Goal: Task Accomplishment & Management: Complete application form

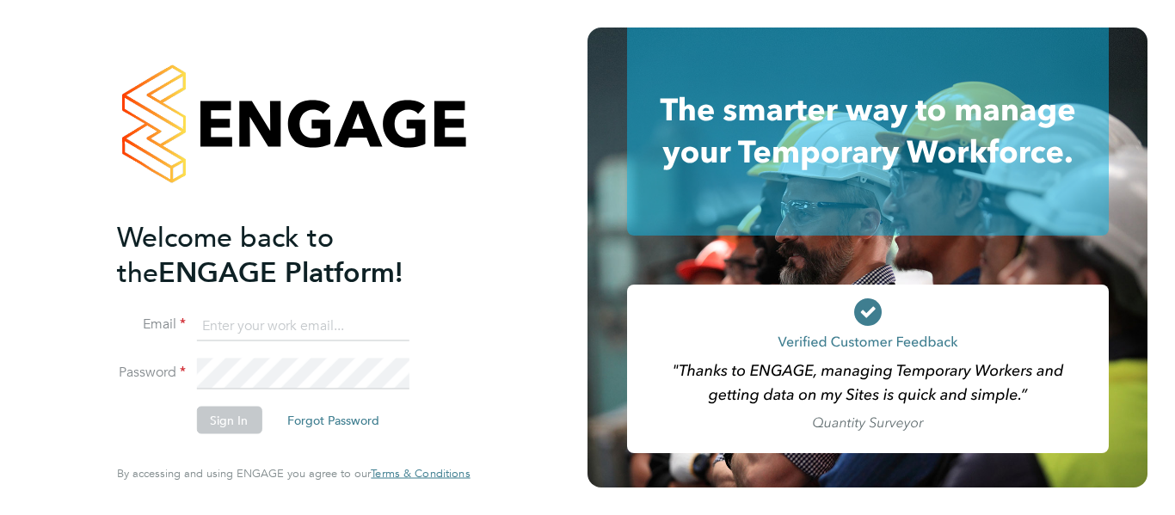
type input "[PERSON_NAME][EMAIL_ADDRESS][PERSON_NAME][DOMAIN_NAME]"
click at [486, 247] on div "Welcome back to the ENGAGE Platform! Email shirley.marshall@uk.g4s.com Password…" at bounding box center [293, 257] width 421 height 515
click at [230, 421] on button "Sign In" at bounding box center [228, 421] width 65 height 28
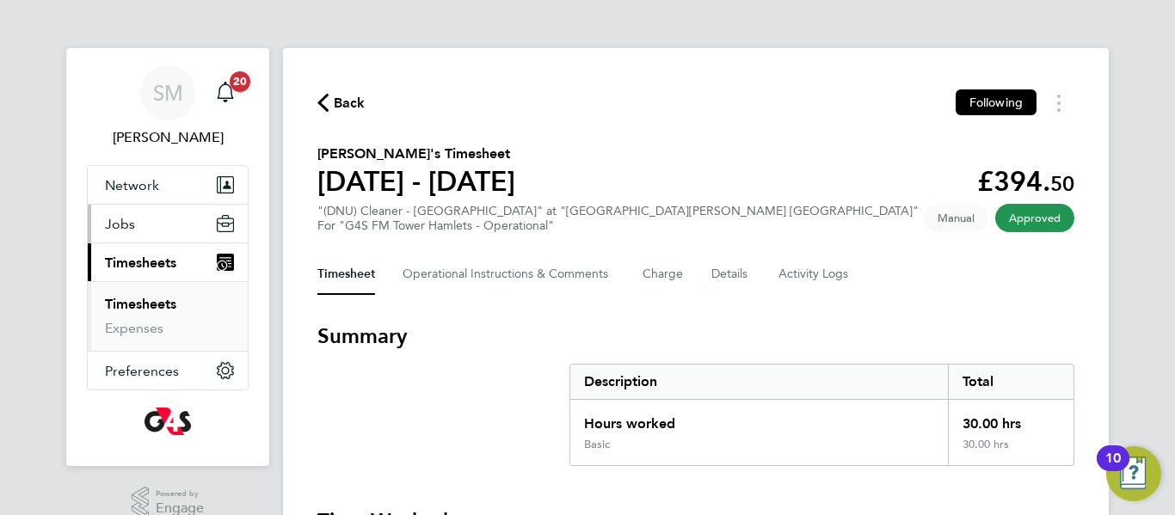
click at [149, 229] on button "Jobs" at bounding box center [168, 224] width 160 height 38
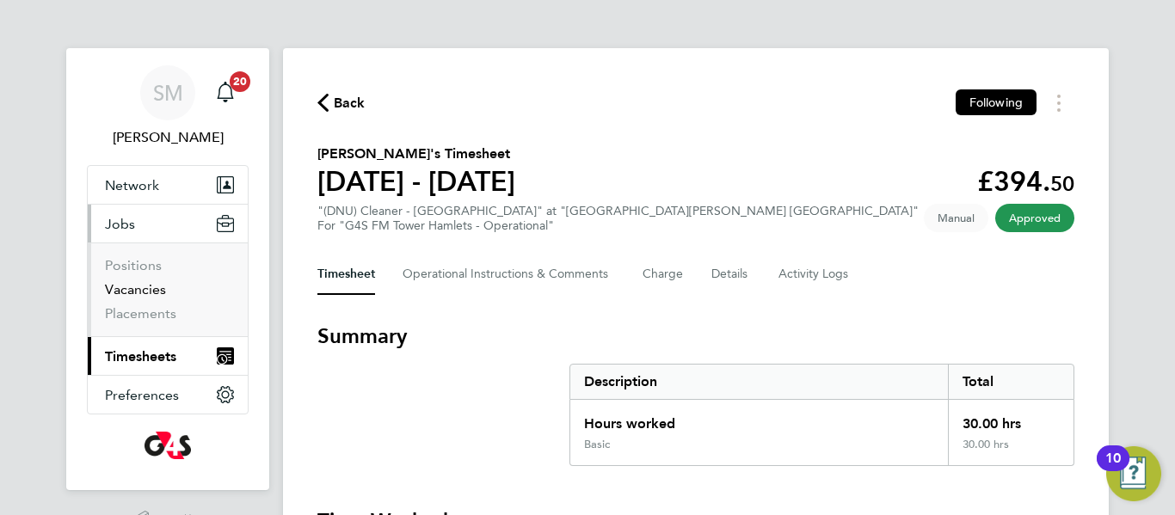
click at [162, 290] on link "Vacancies" at bounding box center [135, 289] width 61 height 16
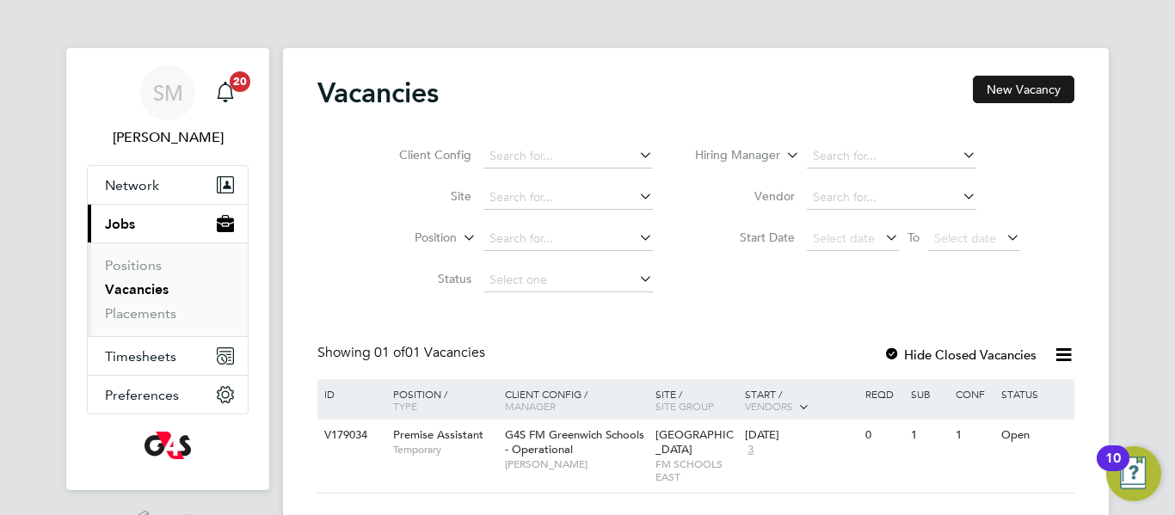
click at [1040, 87] on button "New Vacancy" at bounding box center [1023, 90] width 101 height 28
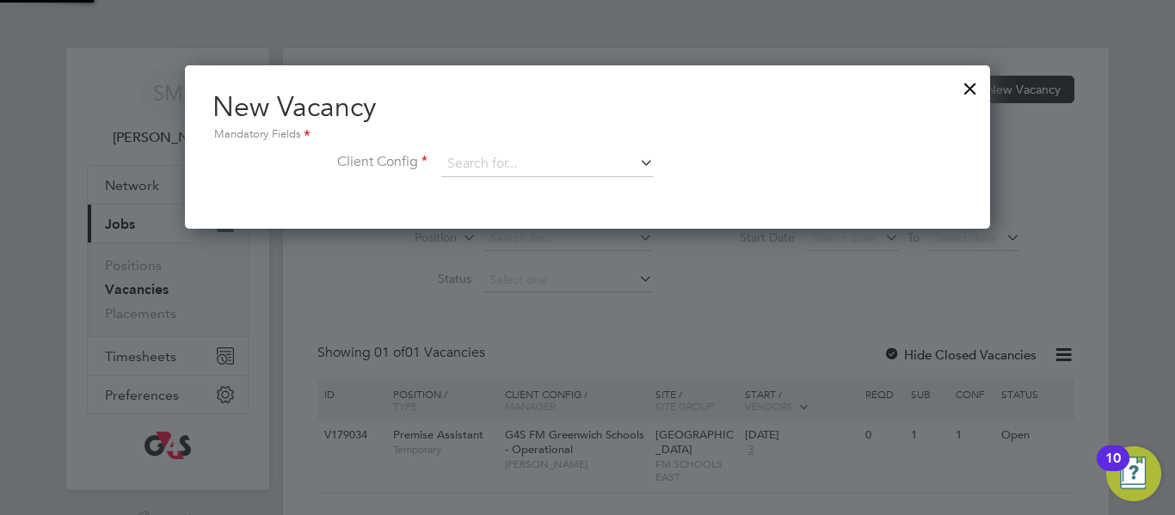
scroll to position [163, 806]
click at [522, 163] on input at bounding box center [547, 164] width 212 height 26
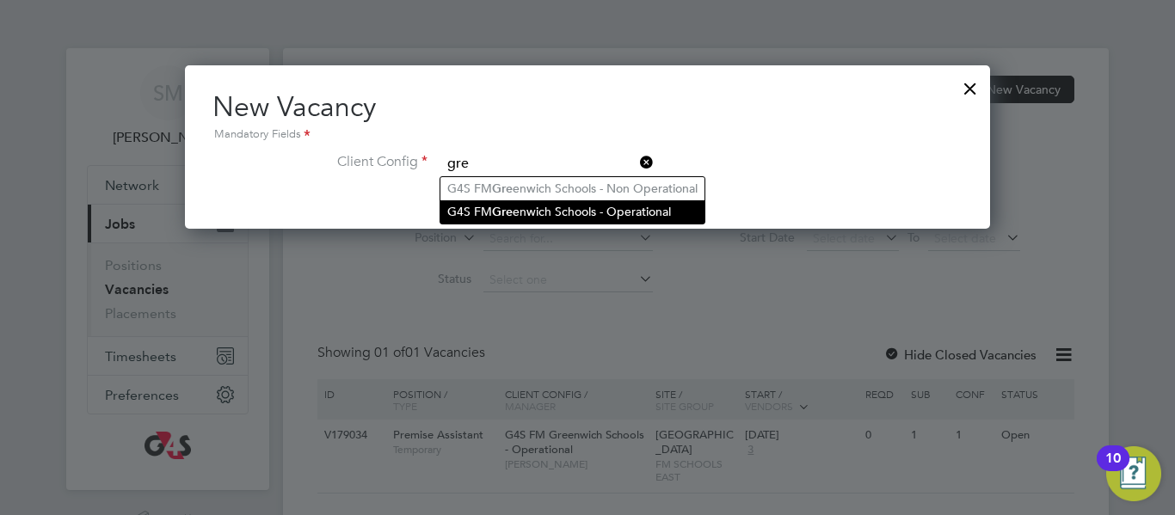
click at [544, 218] on li "G4S FM Gre enwich Schools - Operational" at bounding box center [572, 211] width 264 height 23
type input "G4S FM Greenwich Schools - Operational"
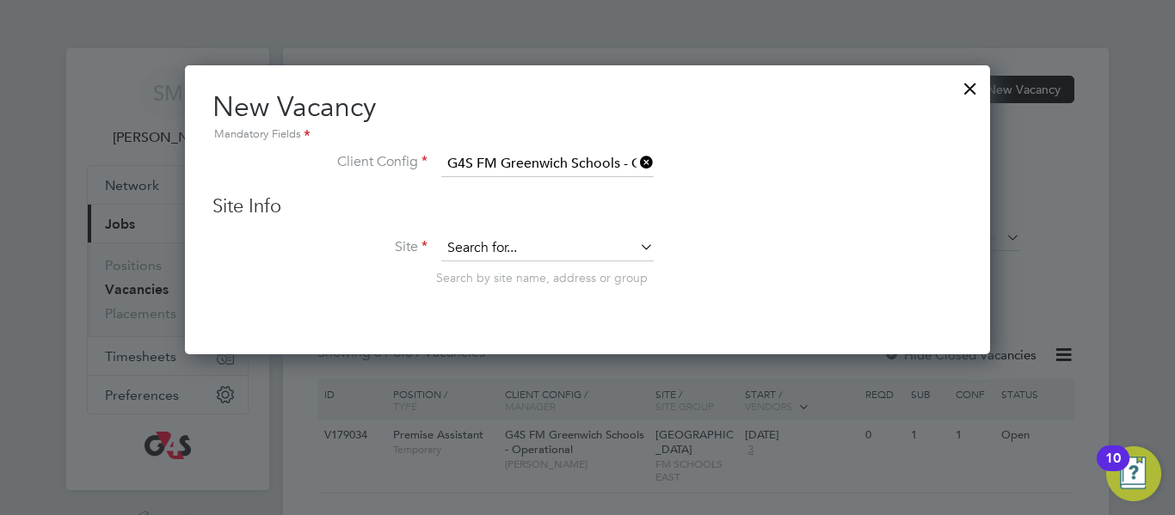
click at [536, 248] on input at bounding box center [547, 249] width 212 height 26
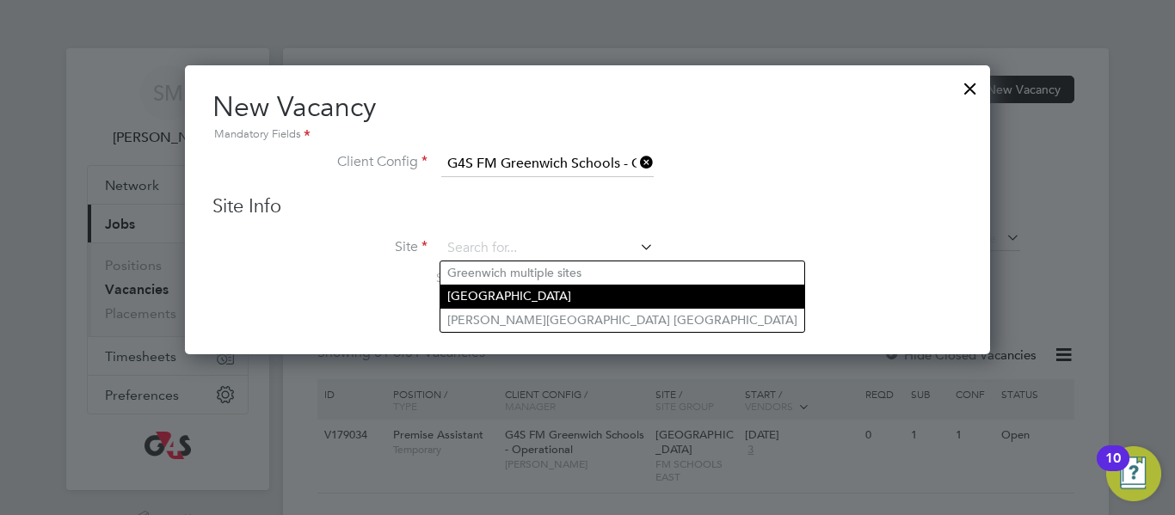
click at [541, 292] on li "[GEOGRAPHIC_DATA]" at bounding box center [622, 296] width 364 height 23
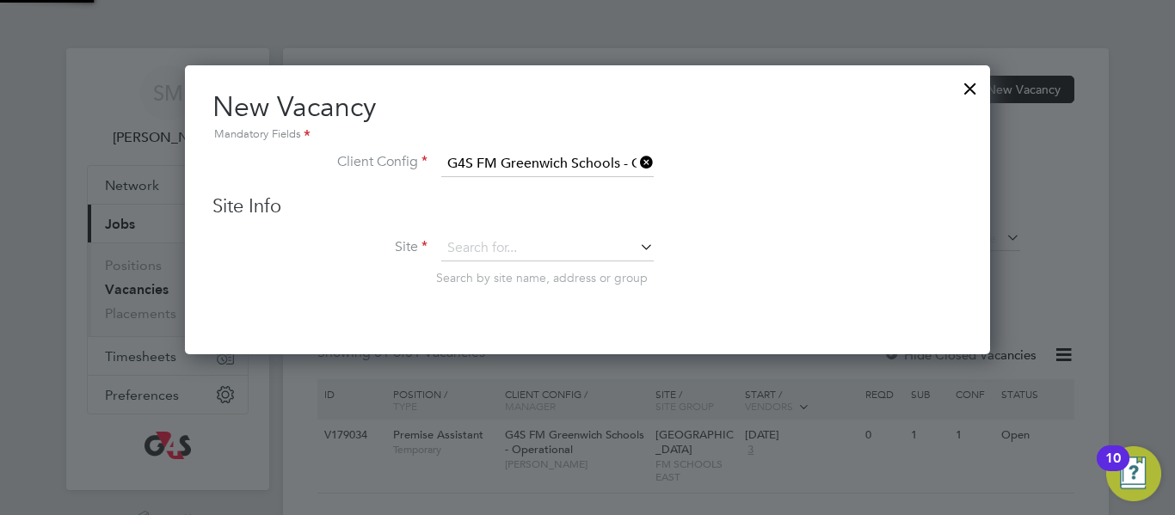
type input "[GEOGRAPHIC_DATA]"
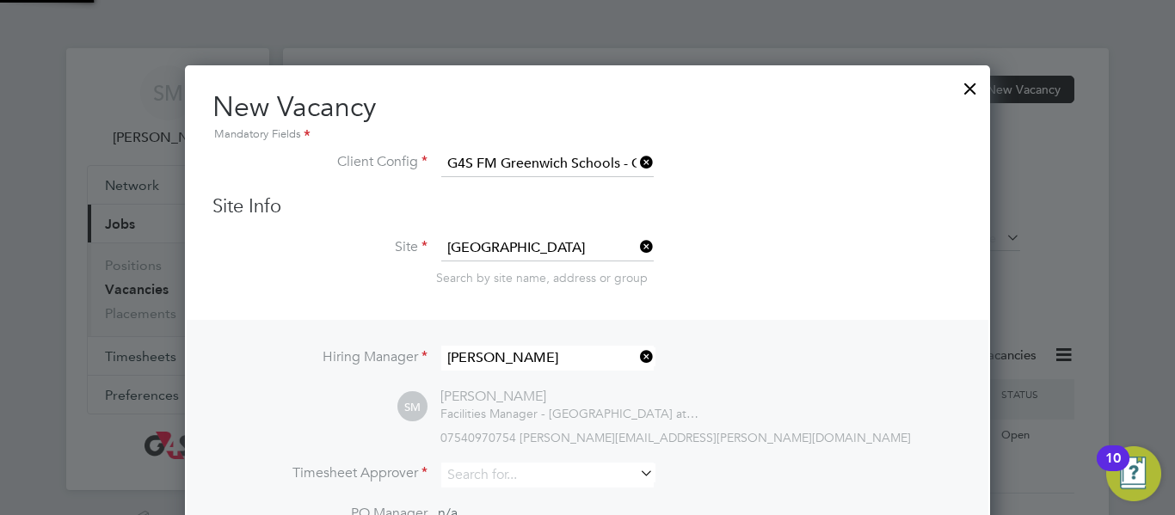
scroll to position [719, 806]
click at [732, 296] on li "Site [GEOGRAPHIC_DATA] Search by site name, address or group" at bounding box center [587, 278] width 750 height 84
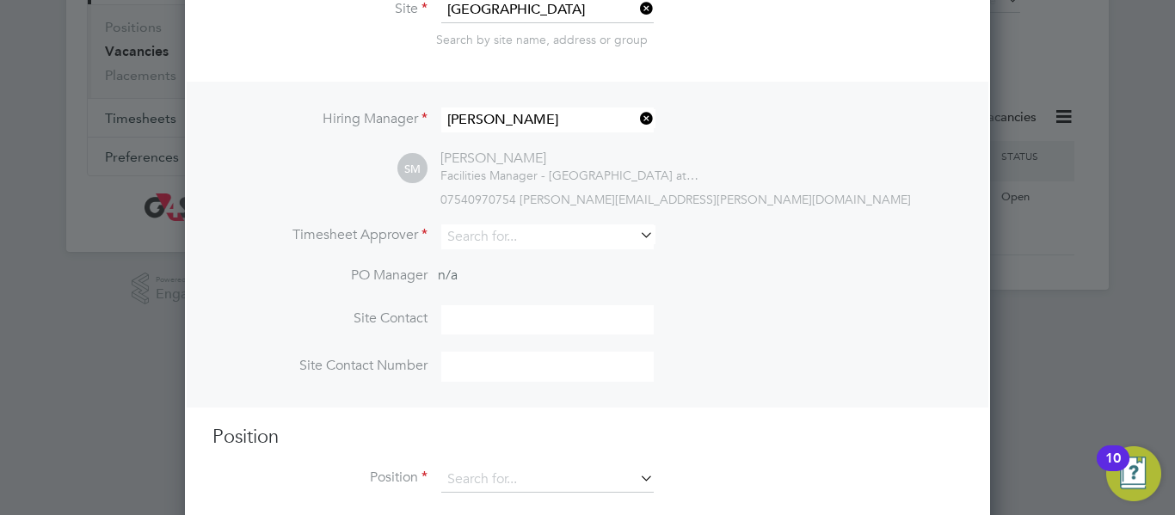
scroll to position [268, 0]
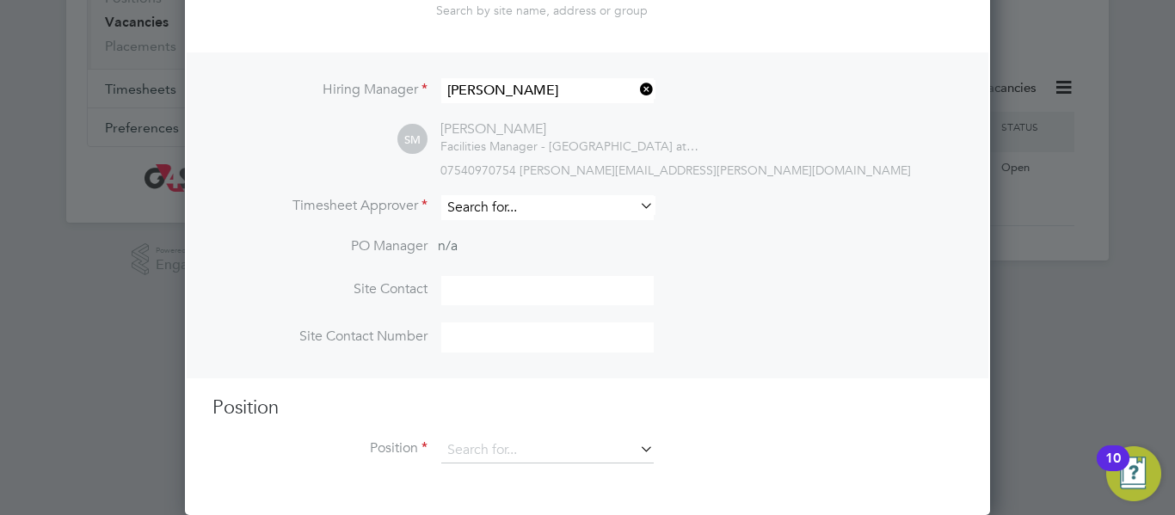
click at [570, 208] on input at bounding box center [547, 207] width 212 height 25
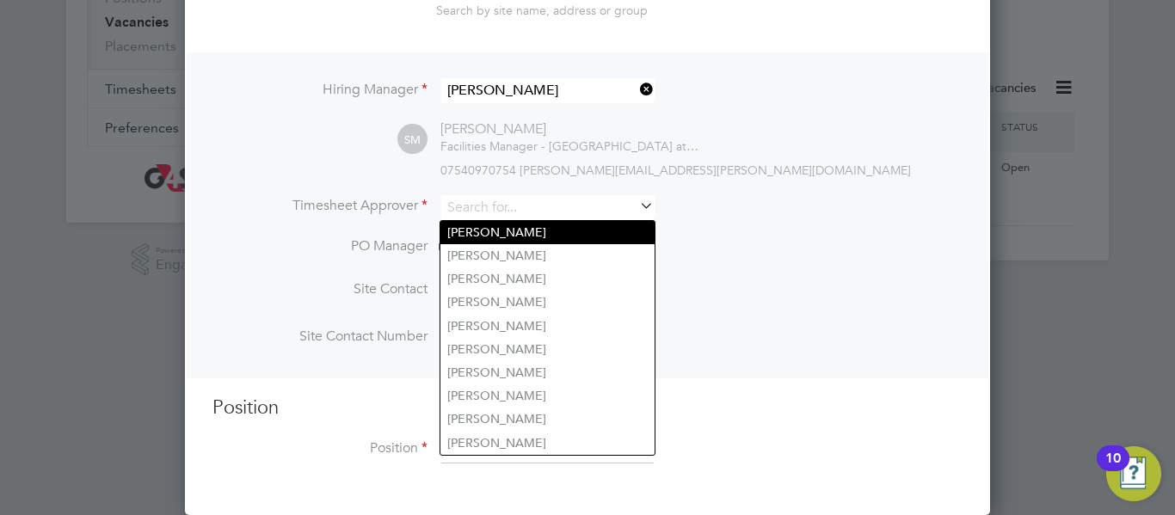
type input "[PERSON_NAME]"
type input "02088504220"
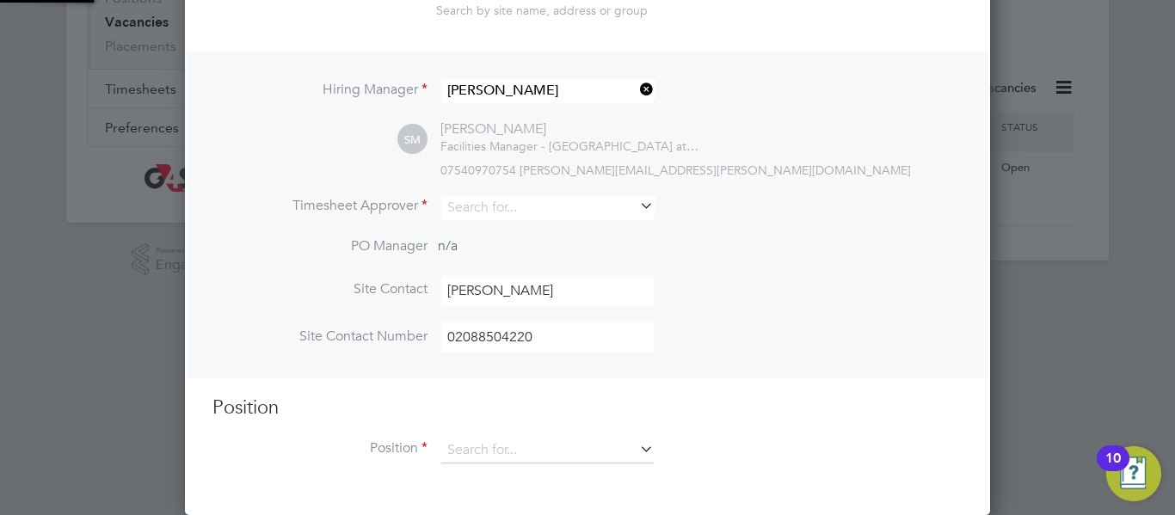
type input "[PERSON_NAME]"
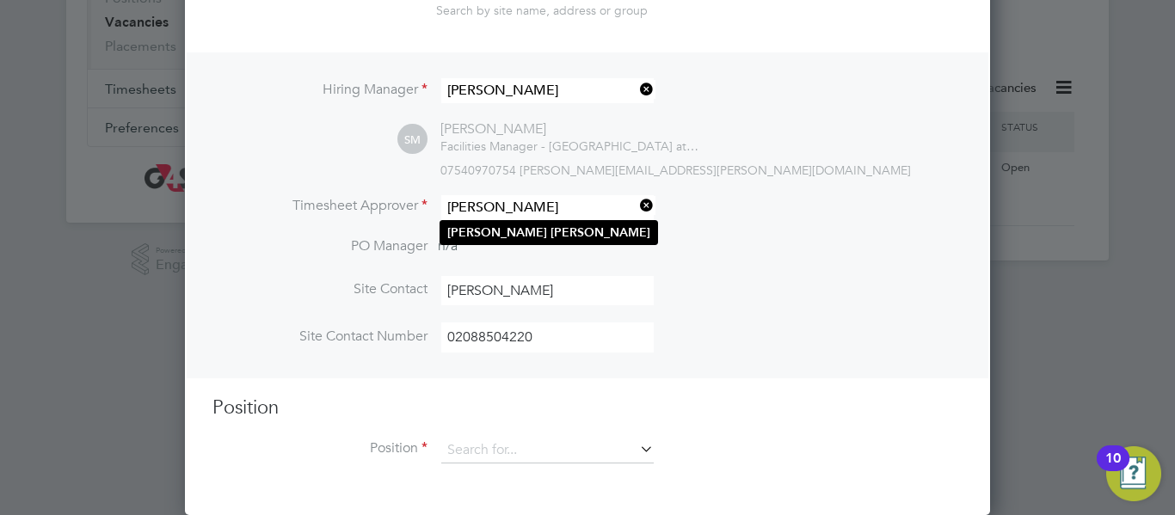
click at [563, 233] on li "[PERSON_NAME]" at bounding box center [548, 232] width 217 height 23
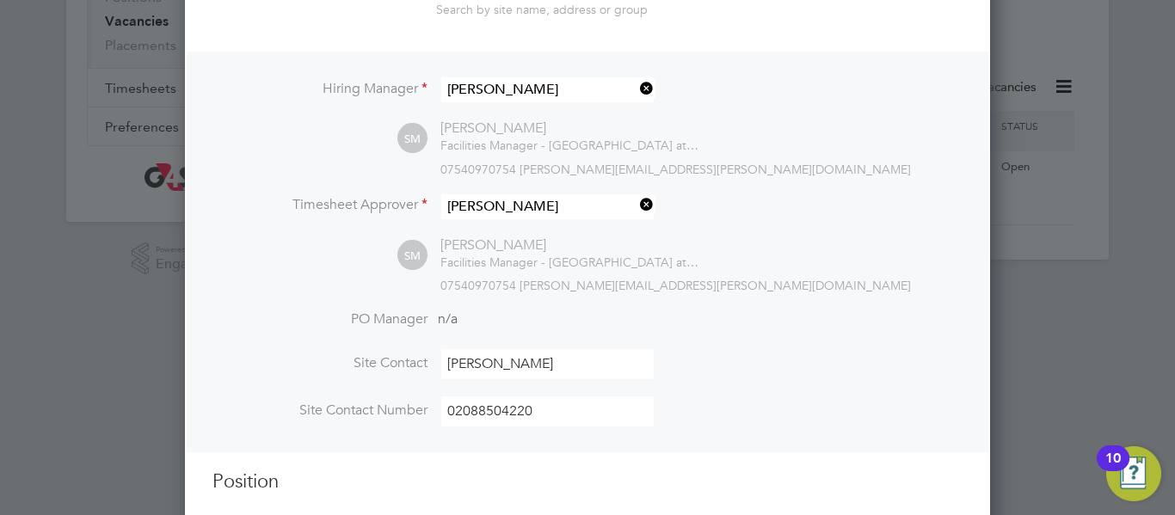
scroll to position [794, 806]
click at [582, 409] on input "02088504220" at bounding box center [547, 412] width 212 height 30
type input "0"
click at [821, 317] on li "PO Manager n/a" at bounding box center [587, 330] width 750 height 39
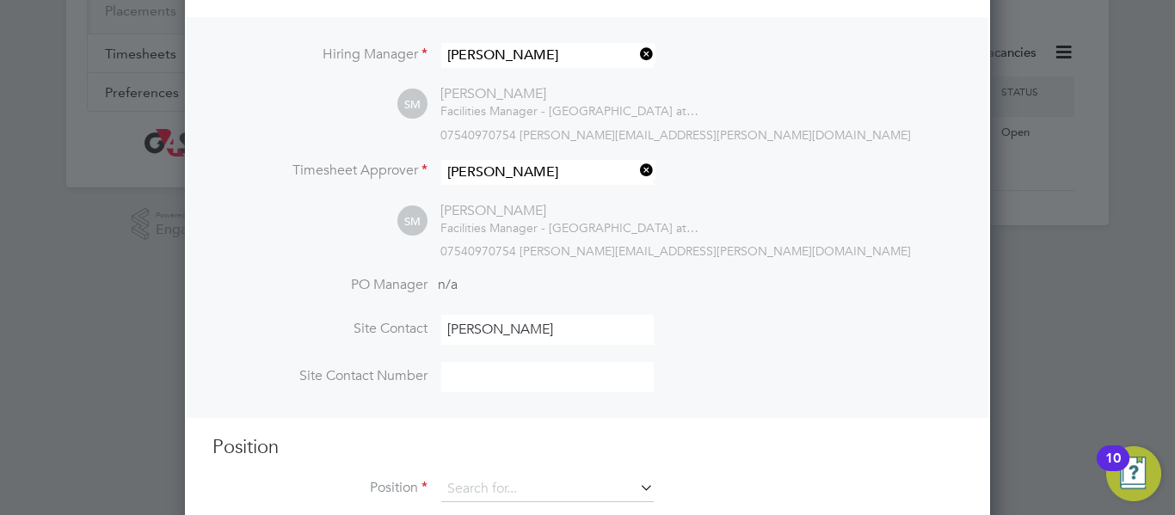
scroll to position [343, 0]
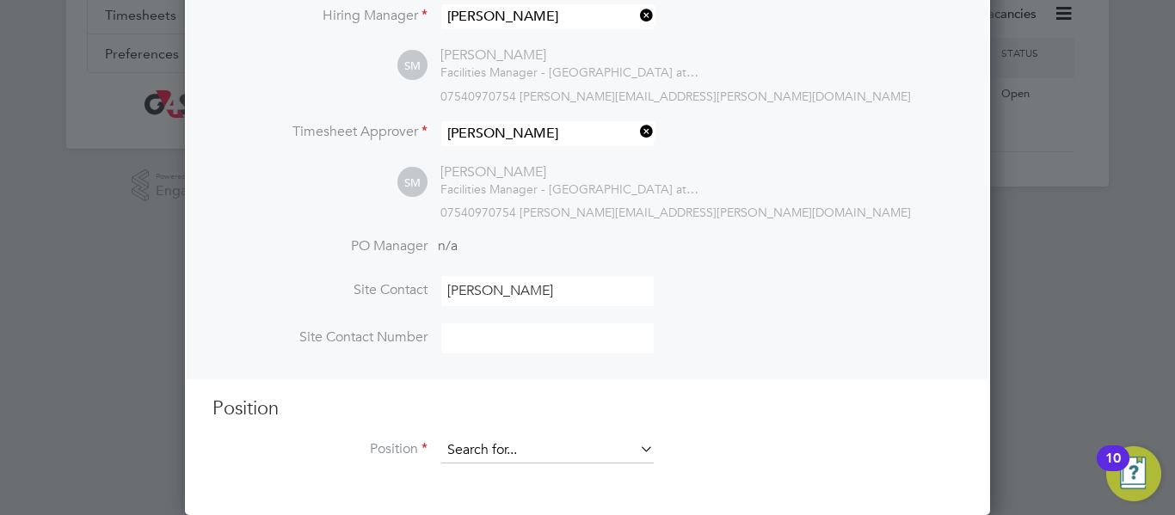
click at [569, 455] on input at bounding box center [547, 451] width 212 height 26
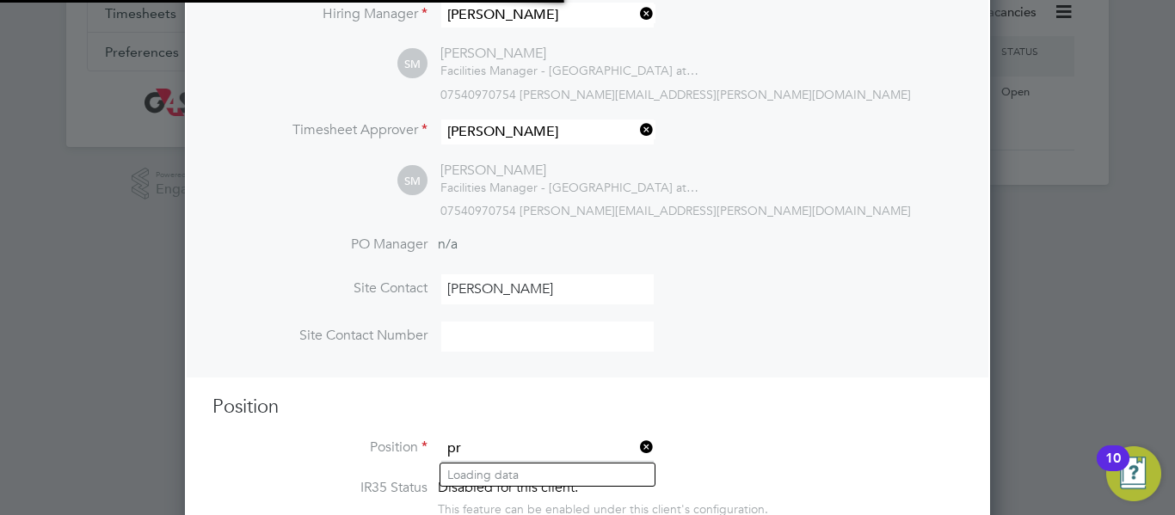
scroll to position [2684, 806]
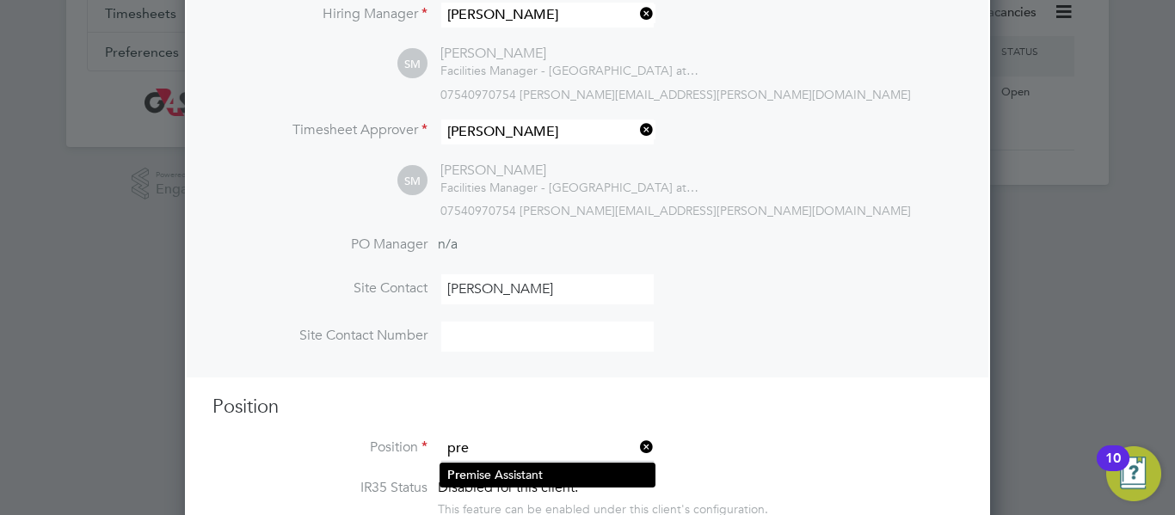
click at [538, 474] on li "Pre mise Assistant" at bounding box center [547, 475] width 214 height 23
type input "Premise Assistant"
type textarea "Lo ipsumdol sit ametcon adip el s doeiu, temp inc utla etdolorem, aliquaeni adm…"
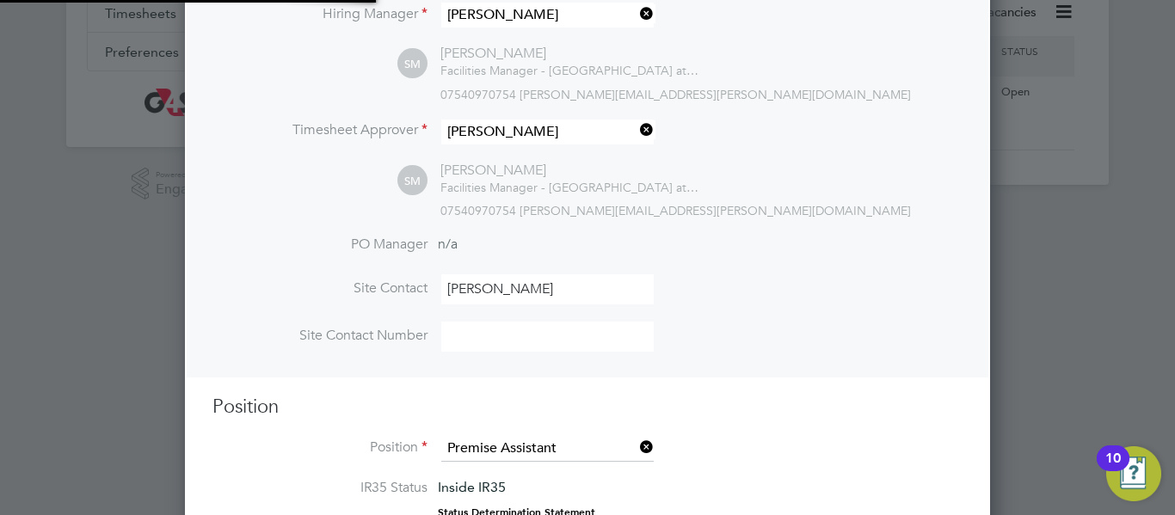
scroll to position [51, 90]
click at [718, 415] on h3 "Position" at bounding box center [587, 407] width 750 height 25
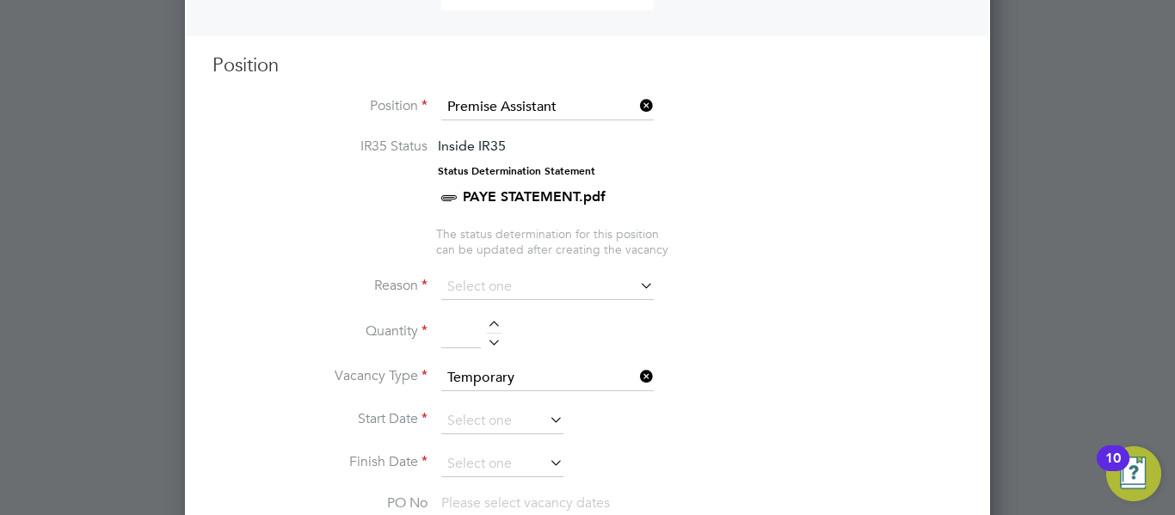
scroll to position [687, 0]
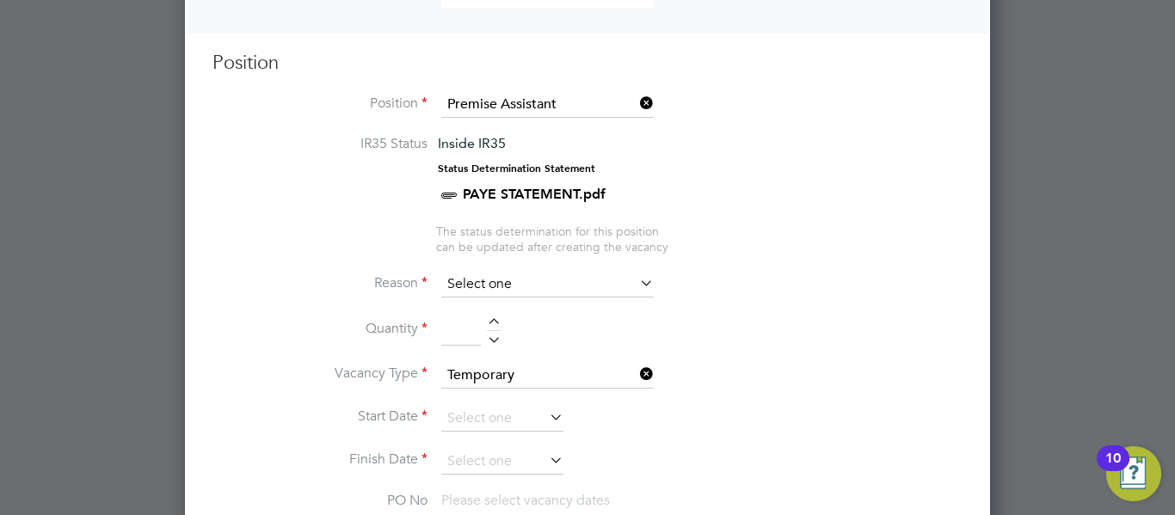
click at [556, 284] on input at bounding box center [547, 285] width 212 height 26
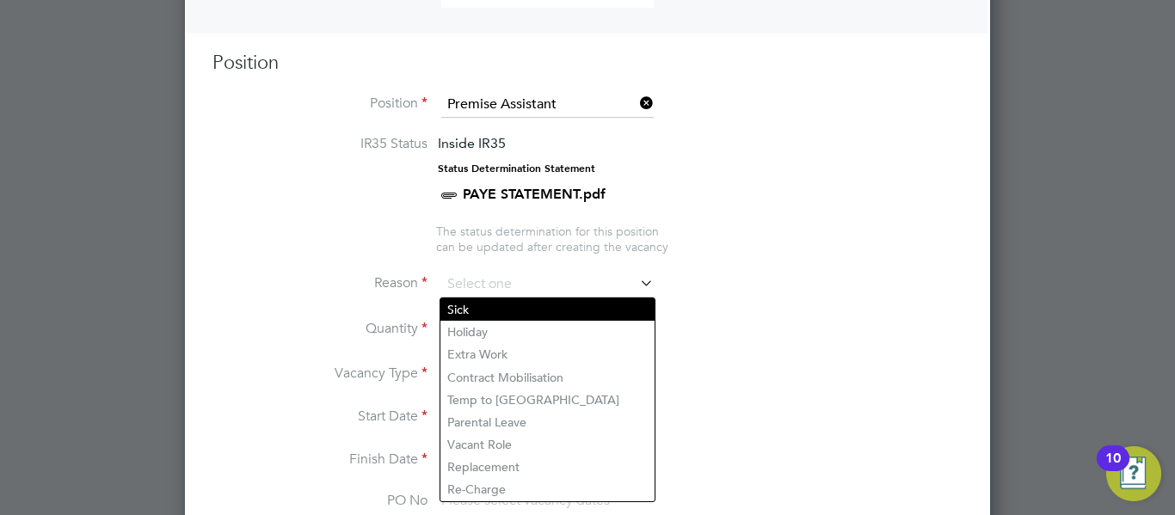
click at [542, 305] on li "Sick" at bounding box center [547, 309] width 214 height 22
type input "Sick"
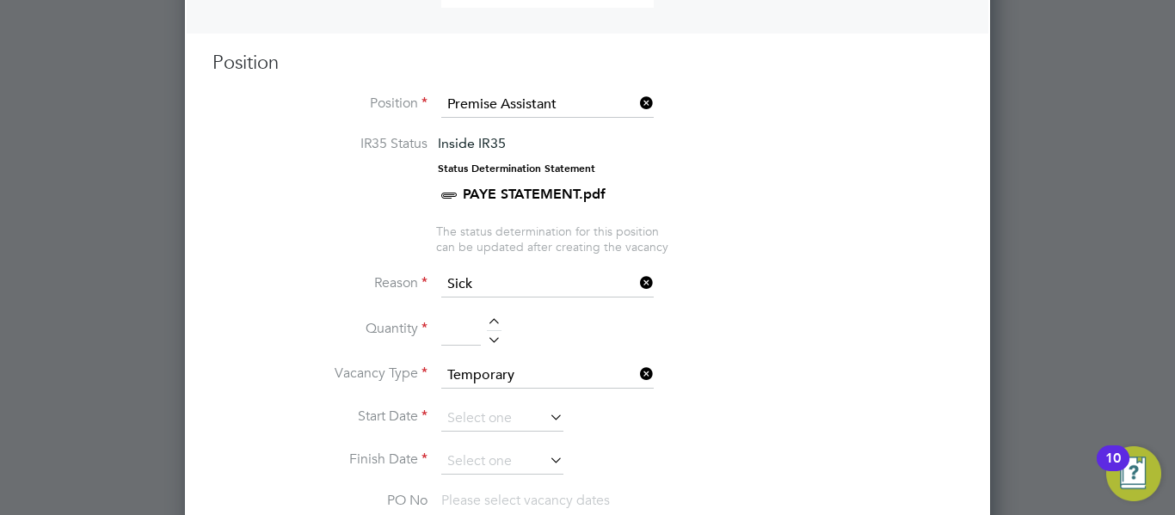
click at [492, 323] on div at bounding box center [494, 324] width 15 height 12
type input "1"
click at [546, 414] on icon at bounding box center [546, 417] width 0 height 24
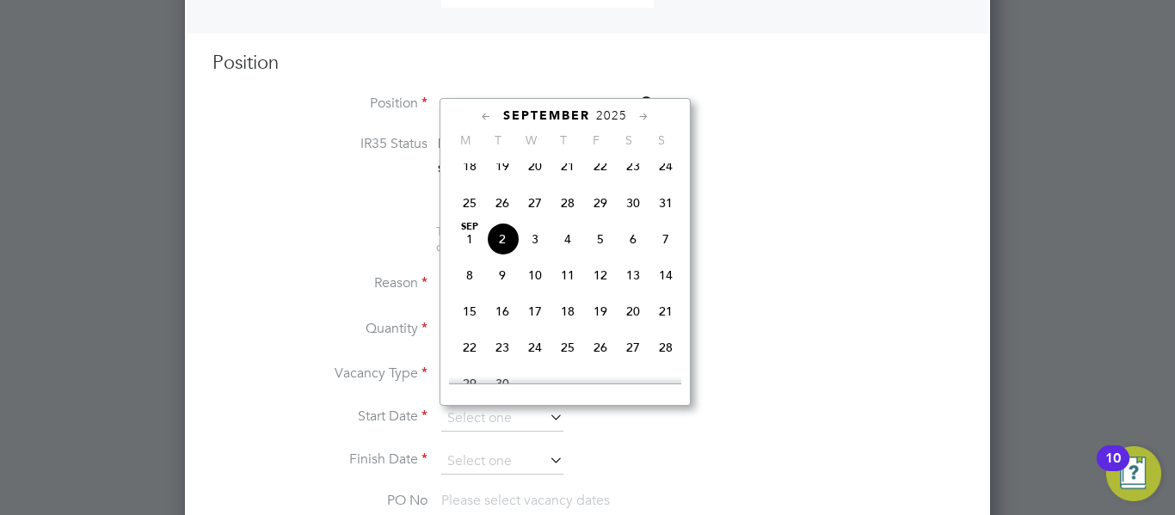
click at [507, 249] on span "2" at bounding box center [502, 239] width 33 height 33
type input "[DATE]"
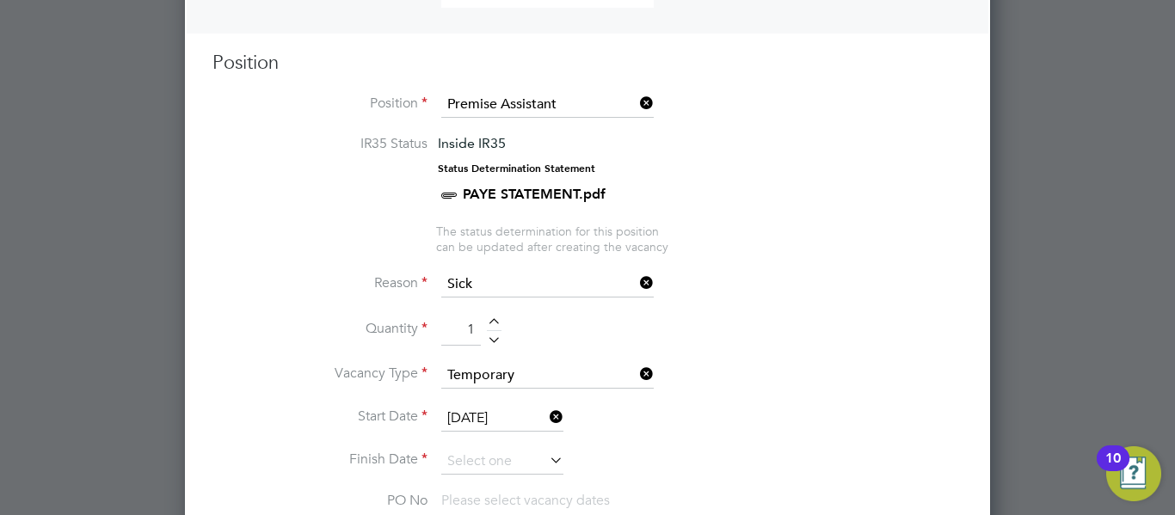
click at [682, 286] on li "Reason Sick" at bounding box center [587, 293] width 750 height 43
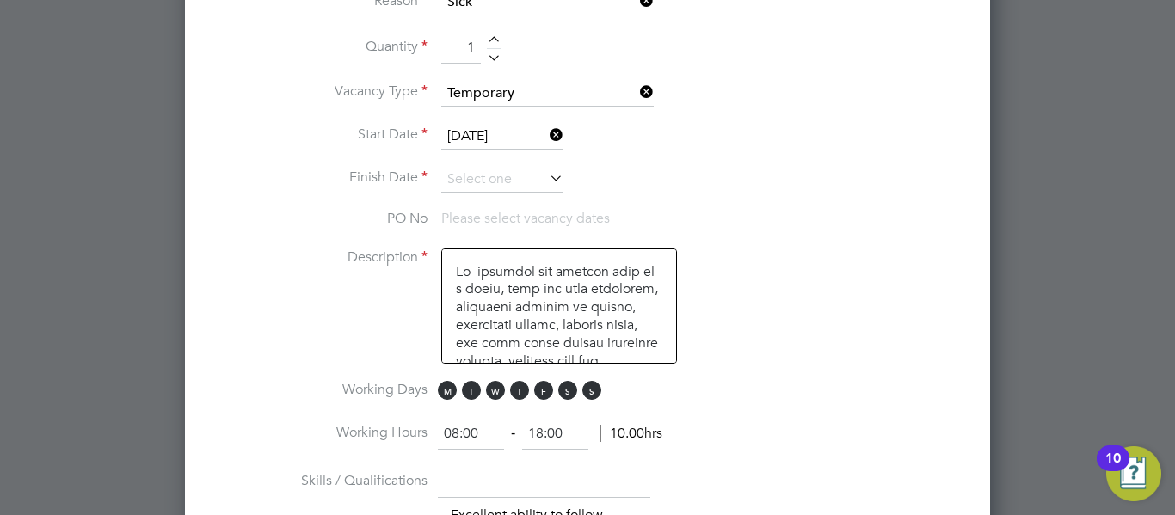
scroll to position [997, 0]
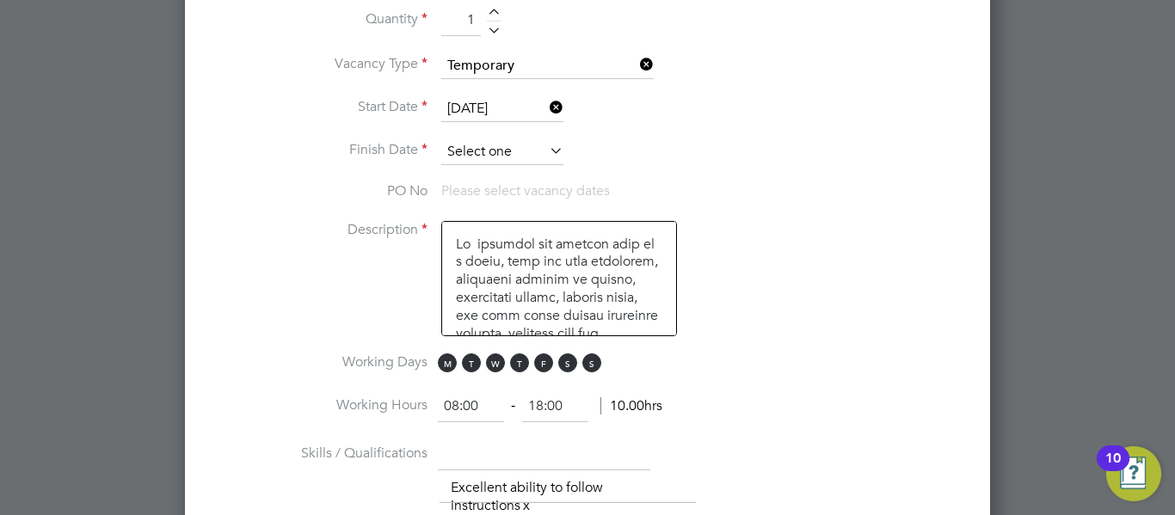
click at [517, 149] on input at bounding box center [502, 152] width 122 height 26
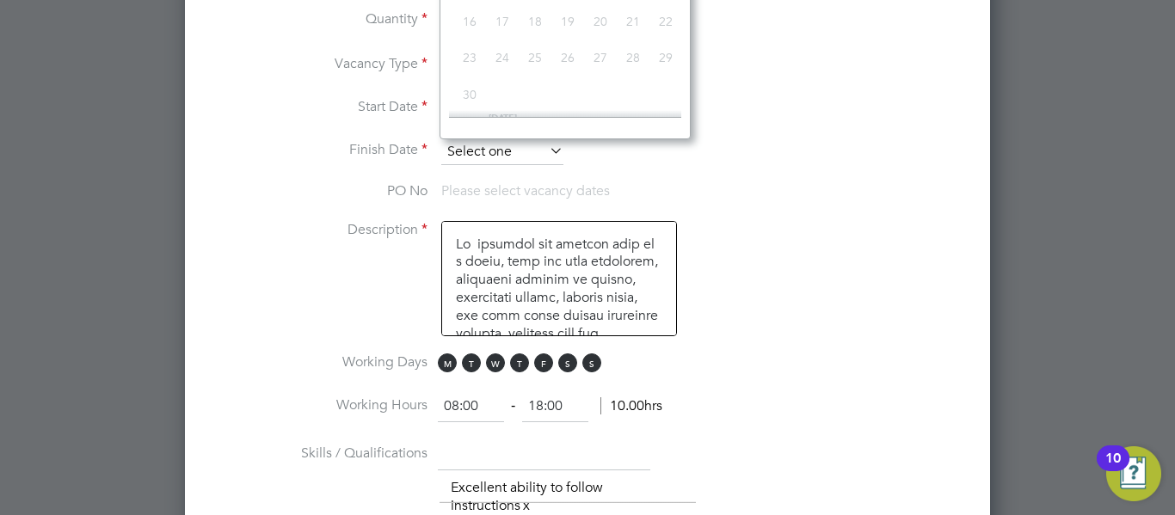
scroll to position [521, 0]
click at [774, 117] on li "Start Date [DATE]" at bounding box center [587, 117] width 750 height 43
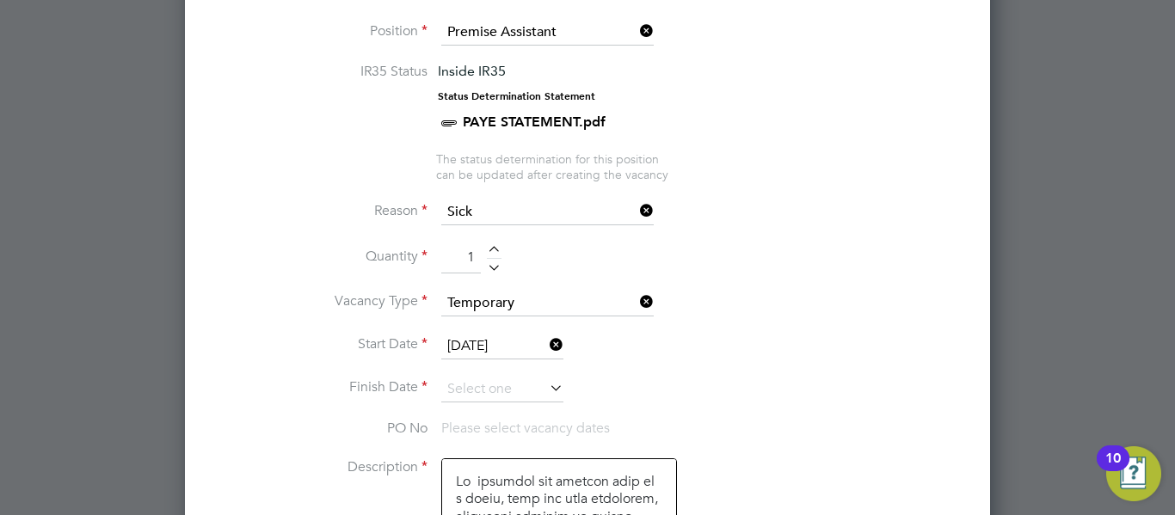
scroll to position [722, 0]
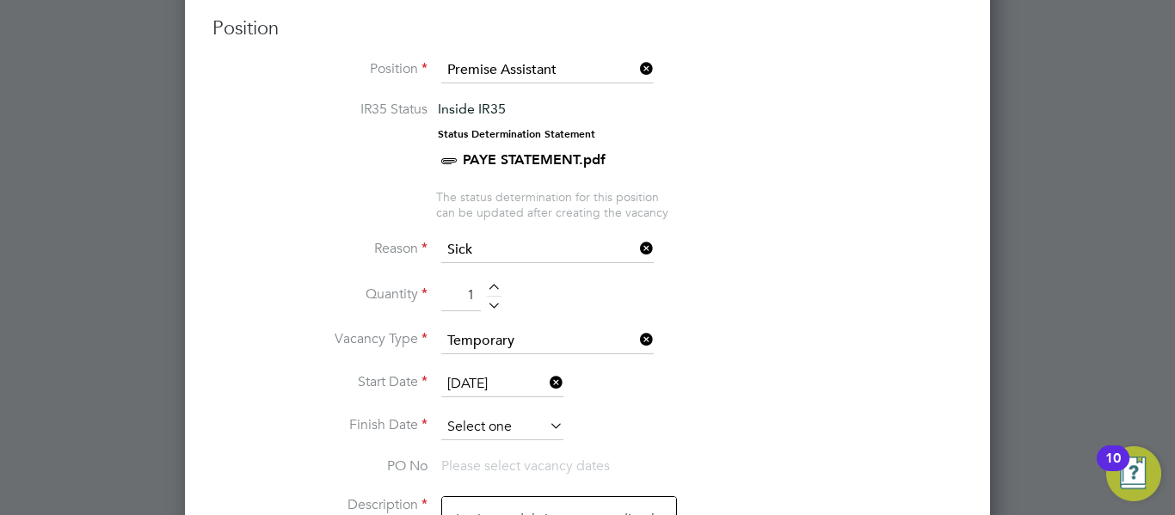
click at [494, 423] on input at bounding box center [502, 428] width 122 height 26
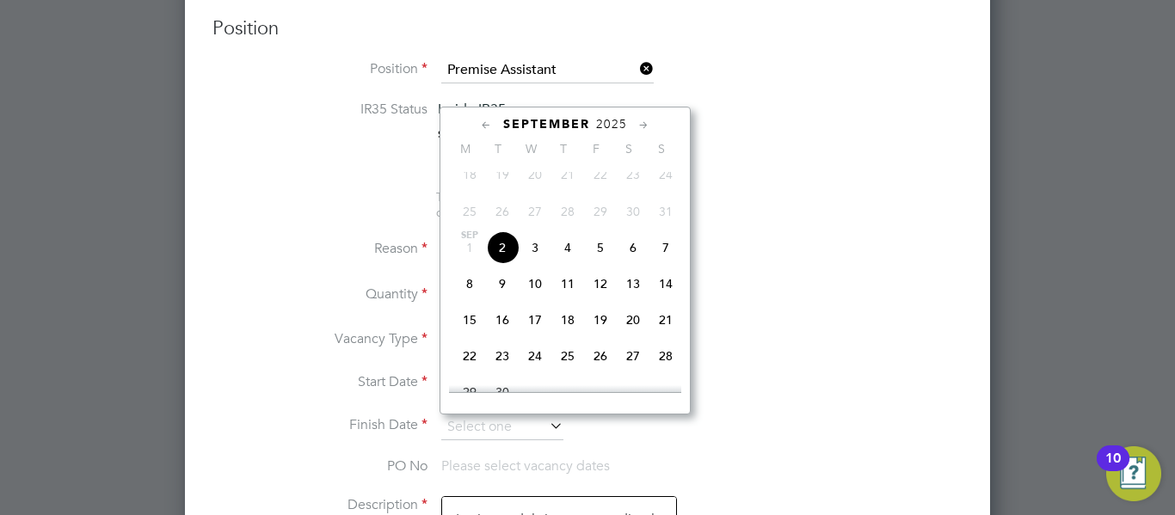
click at [646, 127] on icon at bounding box center [644, 125] width 16 height 19
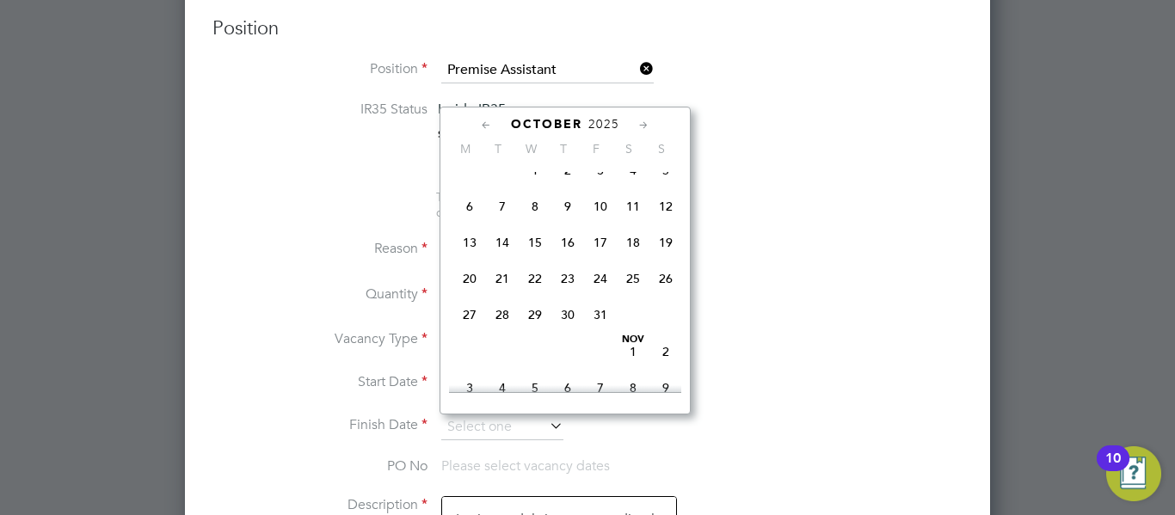
click at [646, 127] on icon at bounding box center [644, 125] width 16 height 19
click at [672, 327] on span "30" at bounding box center [665, 310] width 33 height 33
type input "[DATE]"
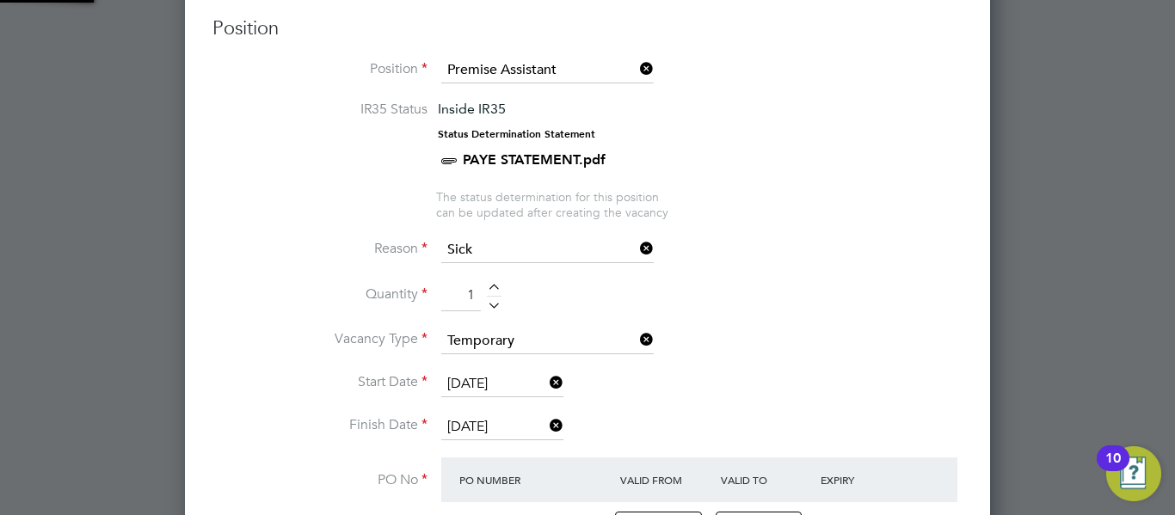
scroll to position [29, 162]
click at [754, 357] on li "Vacancy Type Temporary" at bounding box center [587, 350] width 750 height 43
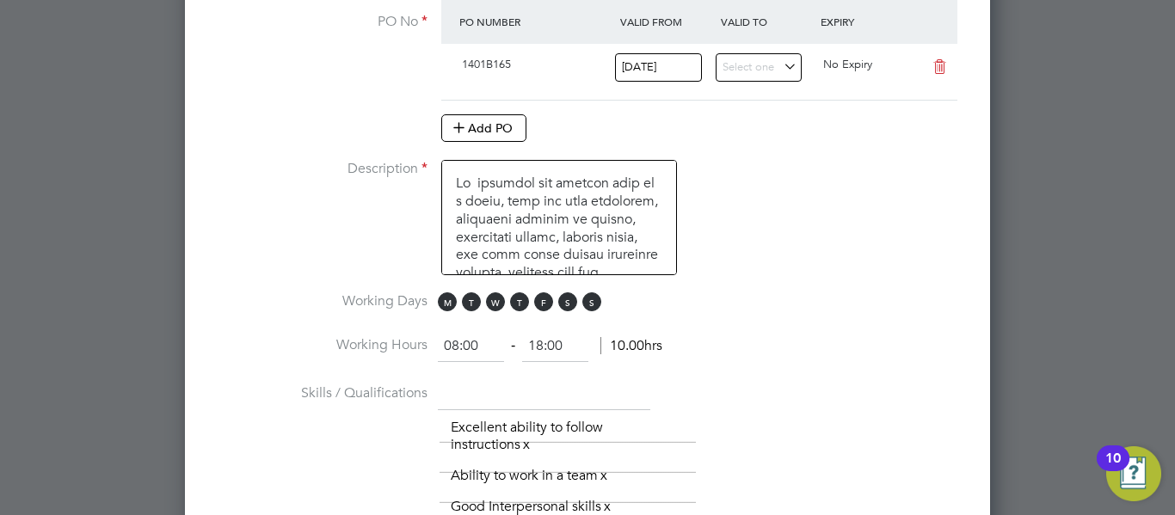
scroll to position [1203, 0]
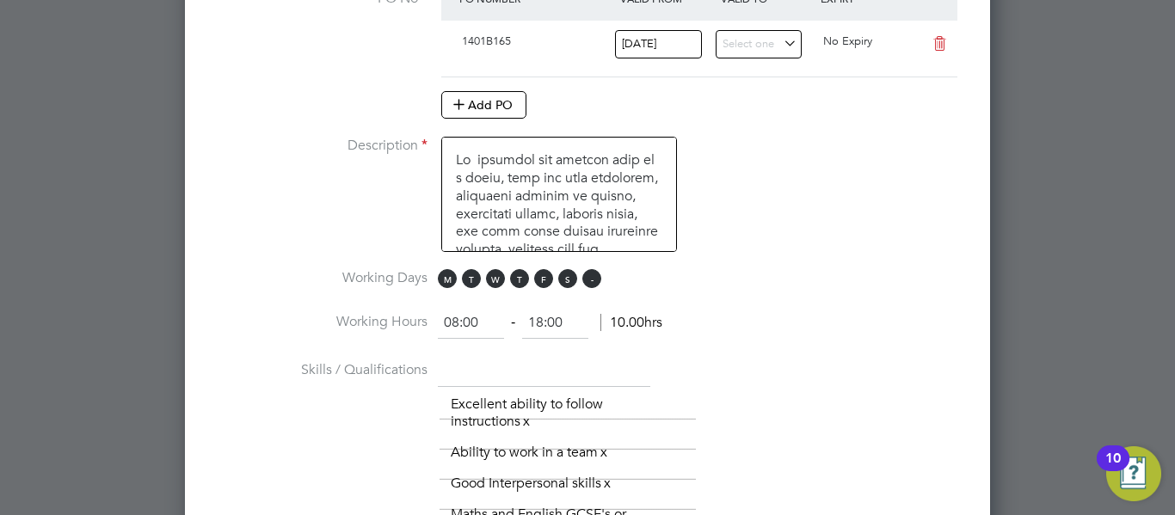
click at [589, 278] on span "S" at bounding box center [591, 278] width 19 height 19
click at [571, 280] on span "S" at bounding box center [567, 278] width 19 height 19
click at [457, 326] on input "08:00" at bounding box center [471, 323] width 66 height 31
type input "09:00"
click at [544, 321] on input "18:00" at bounding box center [555, 323] width 66 height 31
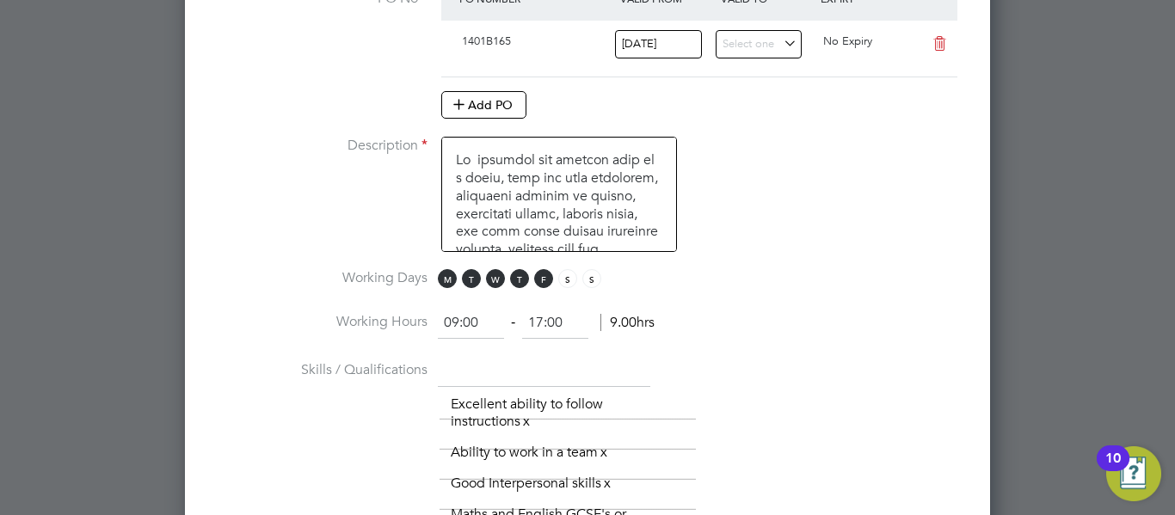
click at [784, 309] on li "Working Hours 09:00 ‐ 17:00 9.00hrs" at bounding box center [587, 332] width 750 height 48
type input "17:00"
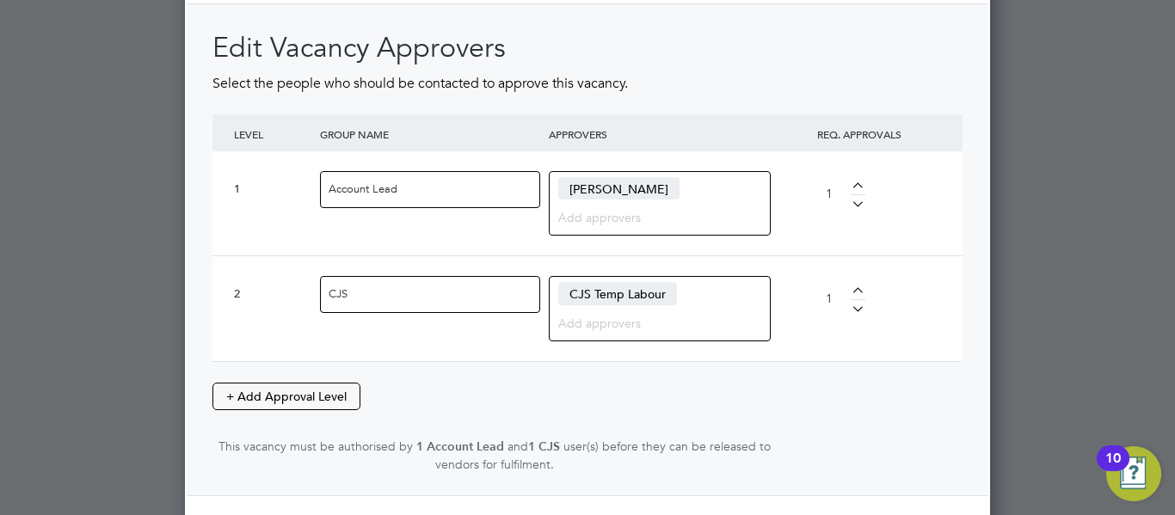
scroll to position [2483, 0]
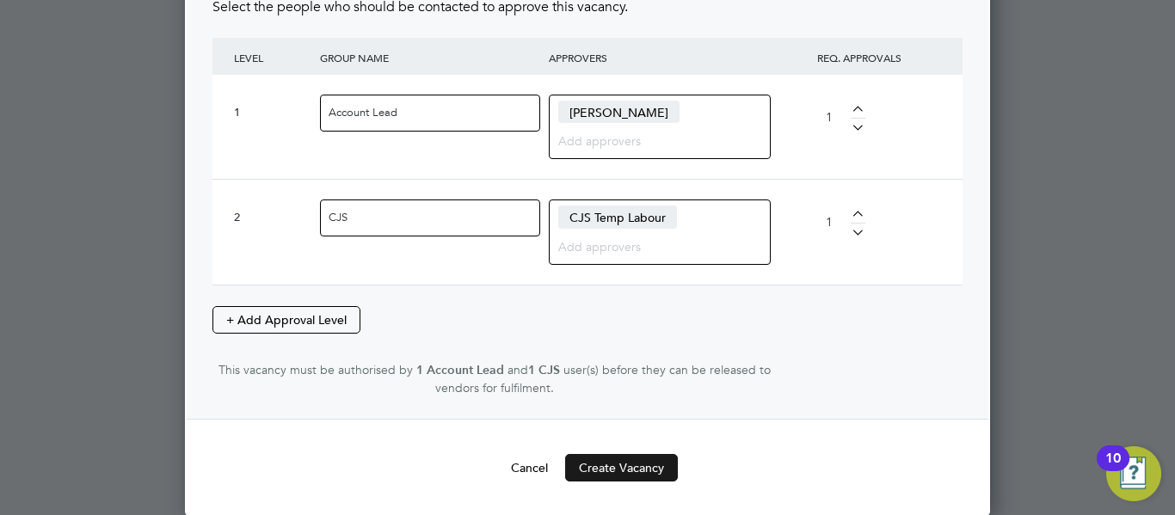
click at [599, 470] on button "Create Vacancy" at bounding box center [621, 468] width 113 height 28
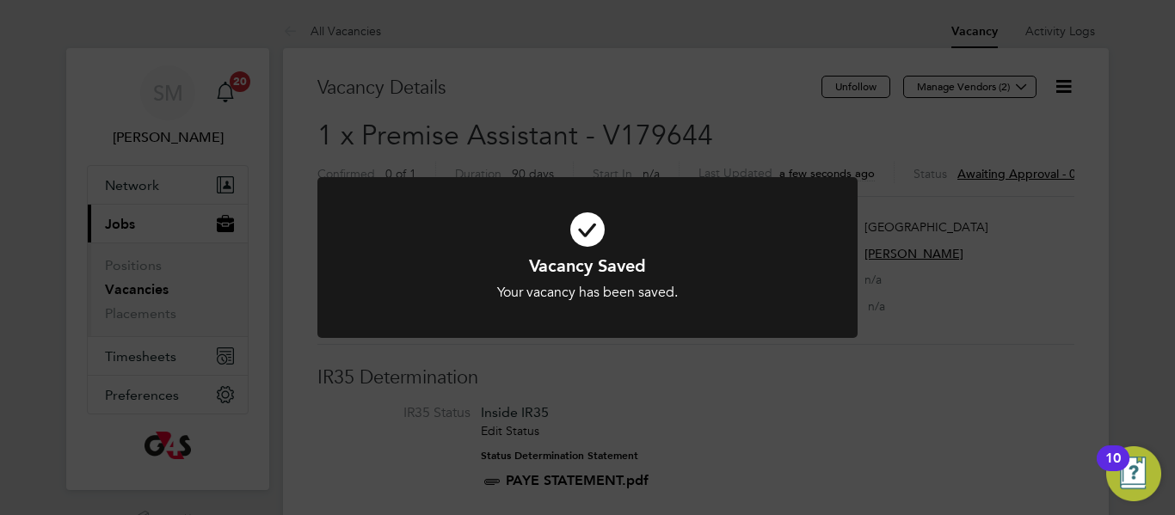
click at [786, 380] on div "Vacancy Saved Your vacancy has been saved. Cancel Okay" at bounding box center [587, 257] width 1175 height 515
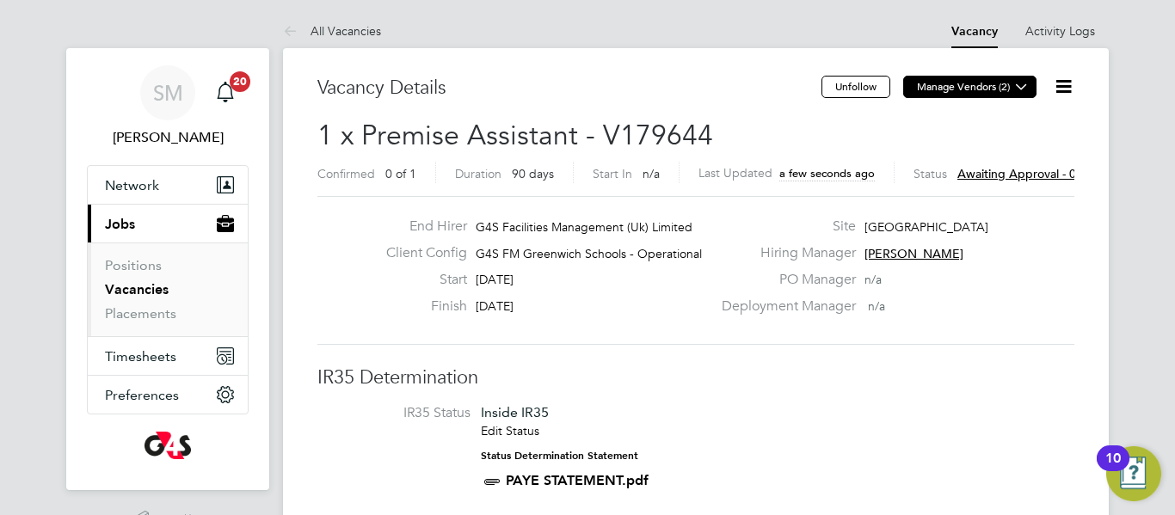
click at [1026, 86] on icon at bounding box center [1021, 86] width 13 height 13
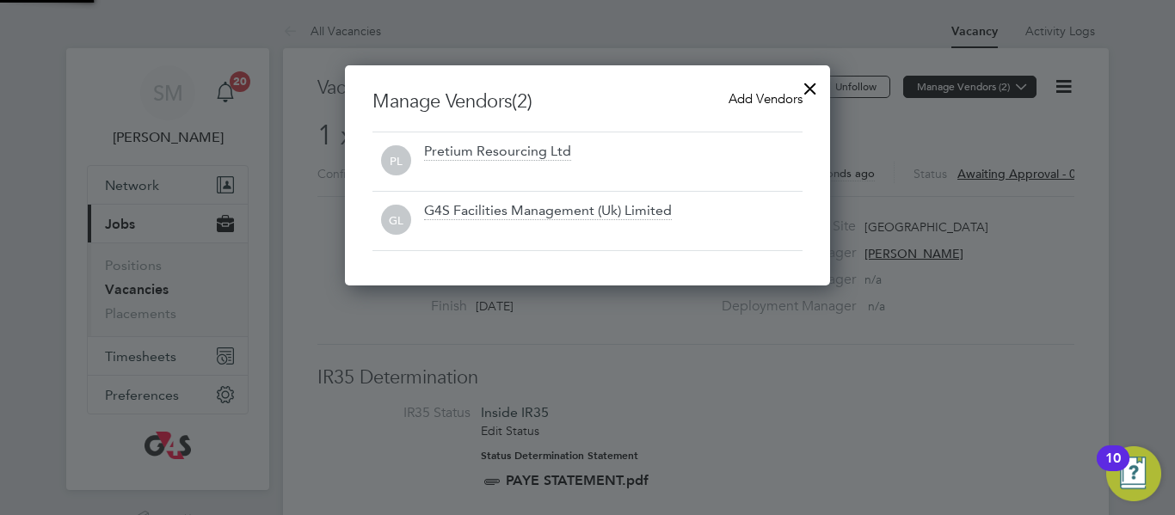
scroll to position [220, 486]
click at [754, 101] on span "Add Vendors" at bounding box center [766, 98] width 74 height 16
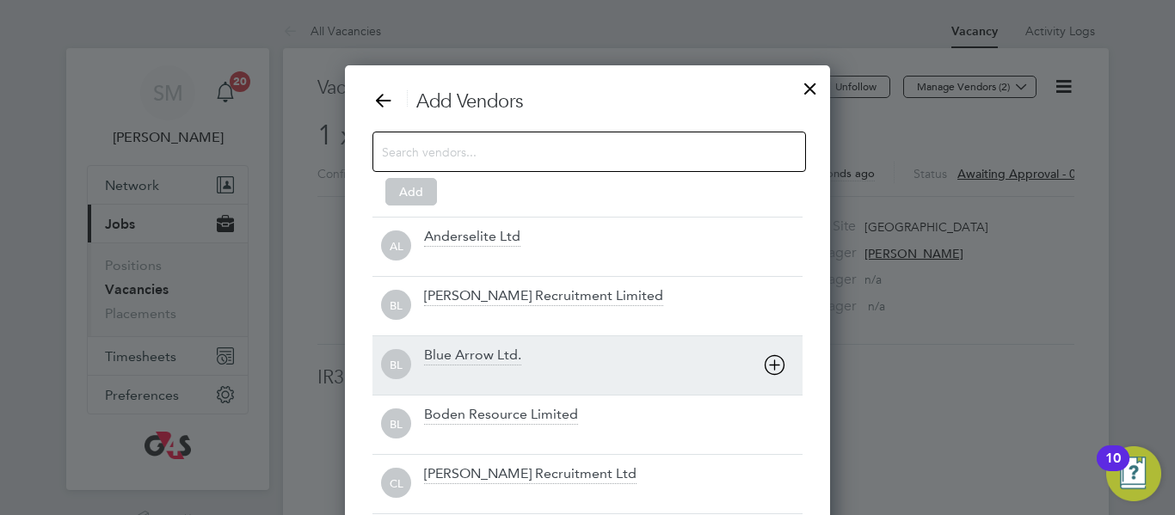
click at [606, 360] on div "Blue Arrow Ltd." at bounding box center [613, 366] width 378 height 38
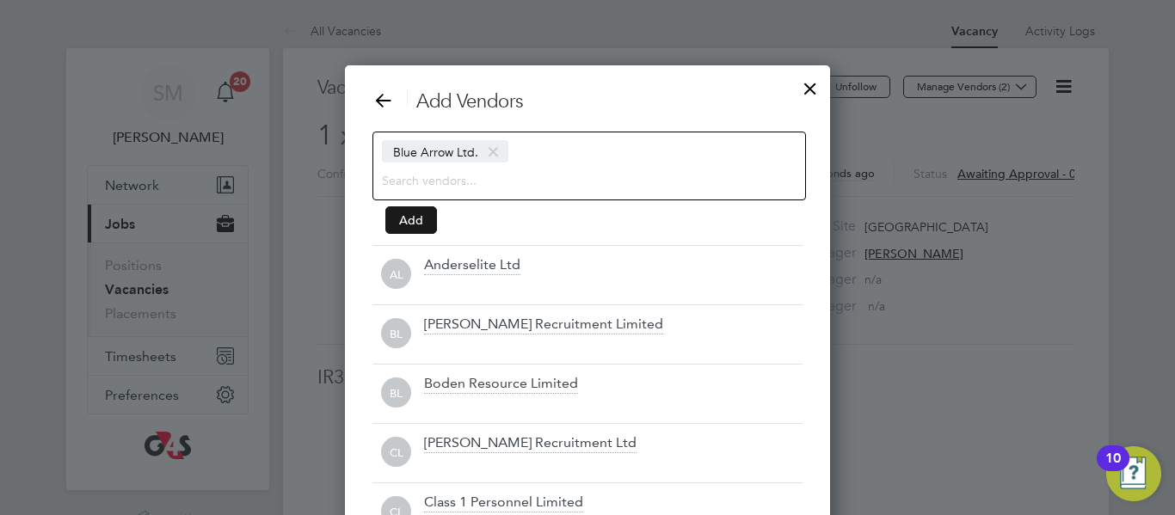
click at [425, 217] on button "Add" at bounding box center [411, 220] width 52 height 28
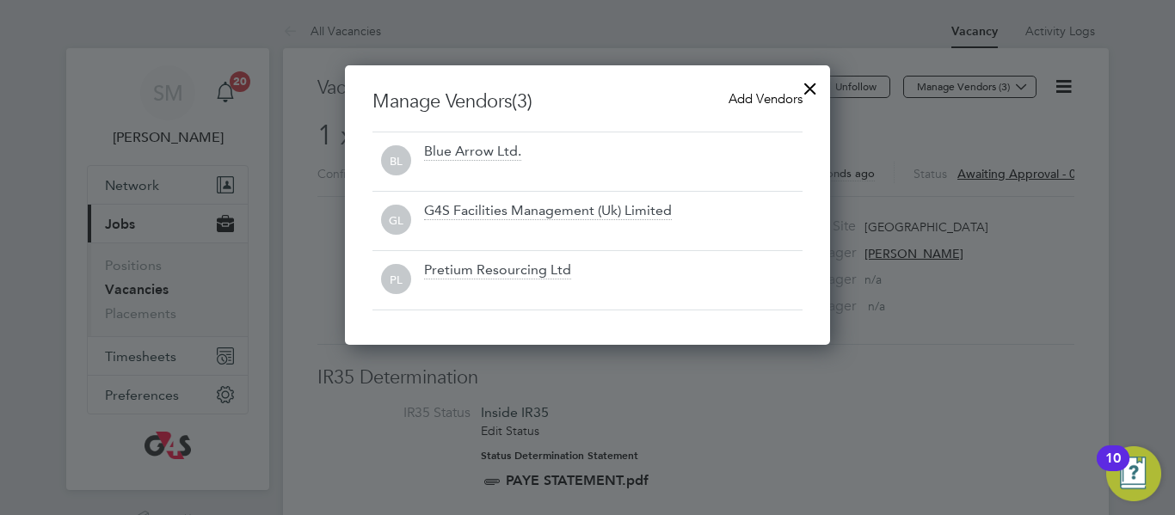
click at [807, 88] on div at bounding box center [810, 84] width 31 height 31
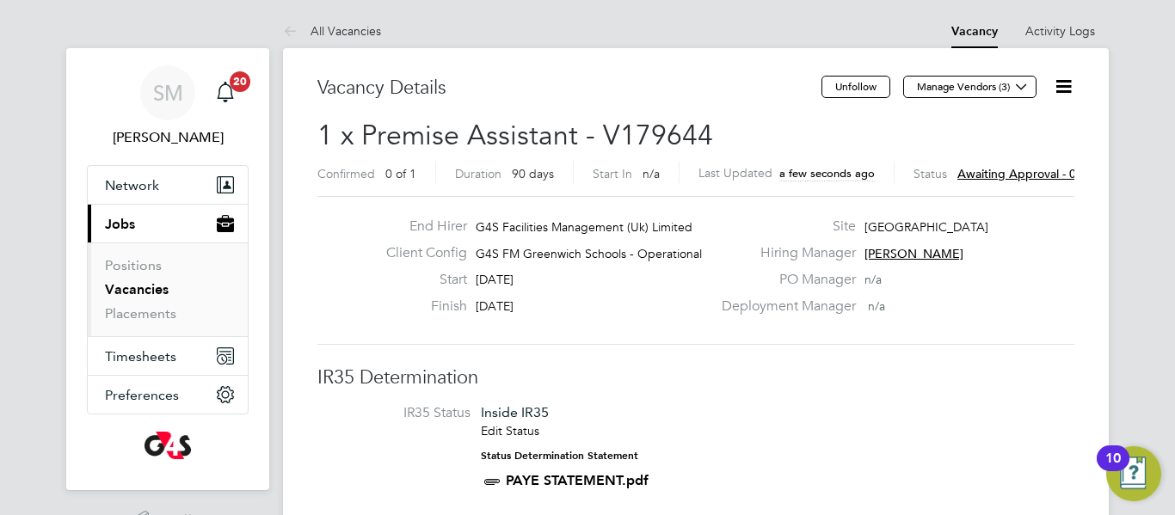
click at [755, 379] on h3 "IR35 Determination" at bounding box center [695, 378] width 757 height 25
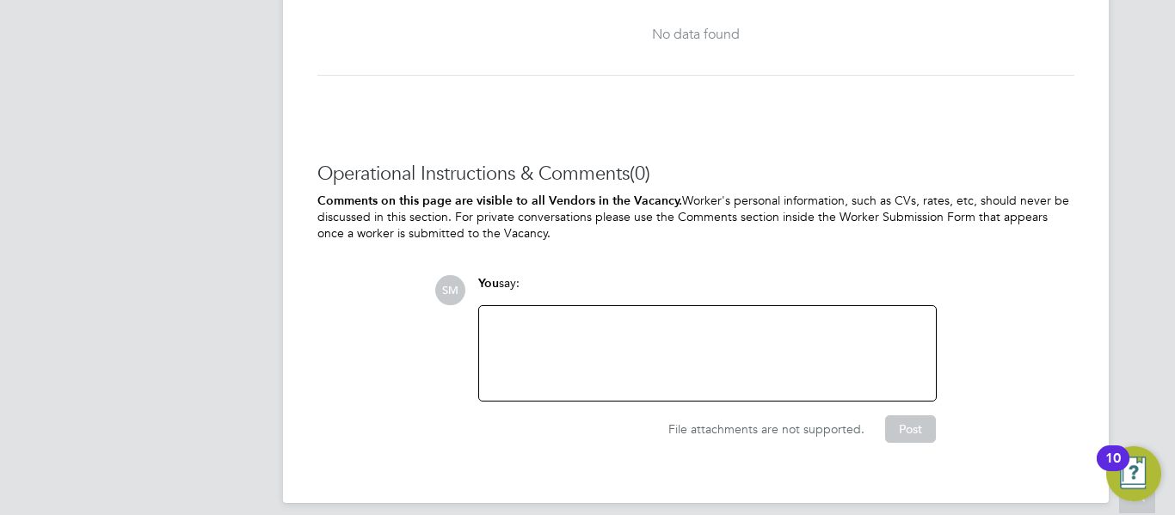
scroll to position [2196, 0]
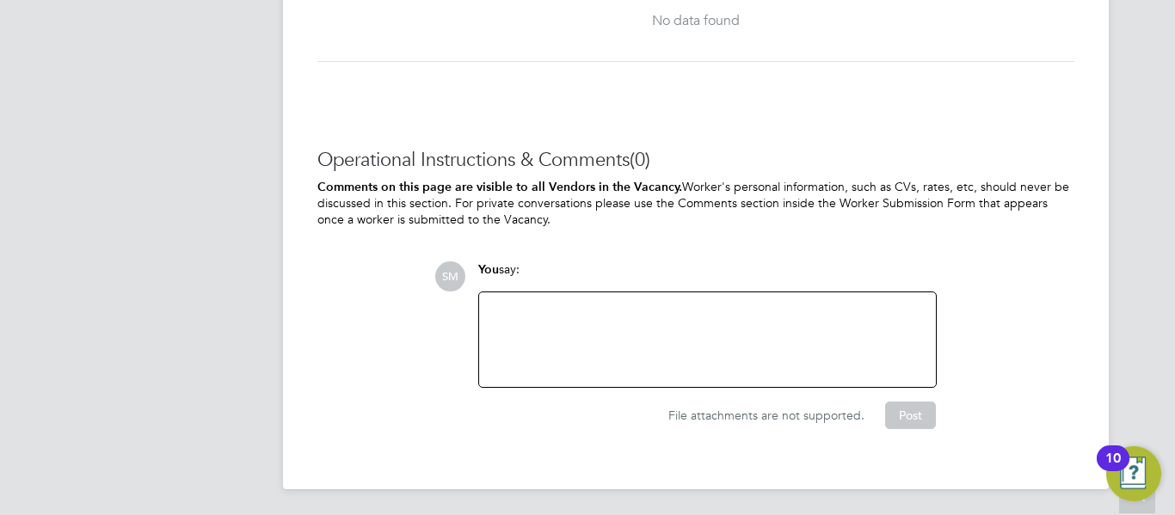
click at [762, 327] on div at bounding box center [707, 340] width 436 height 74
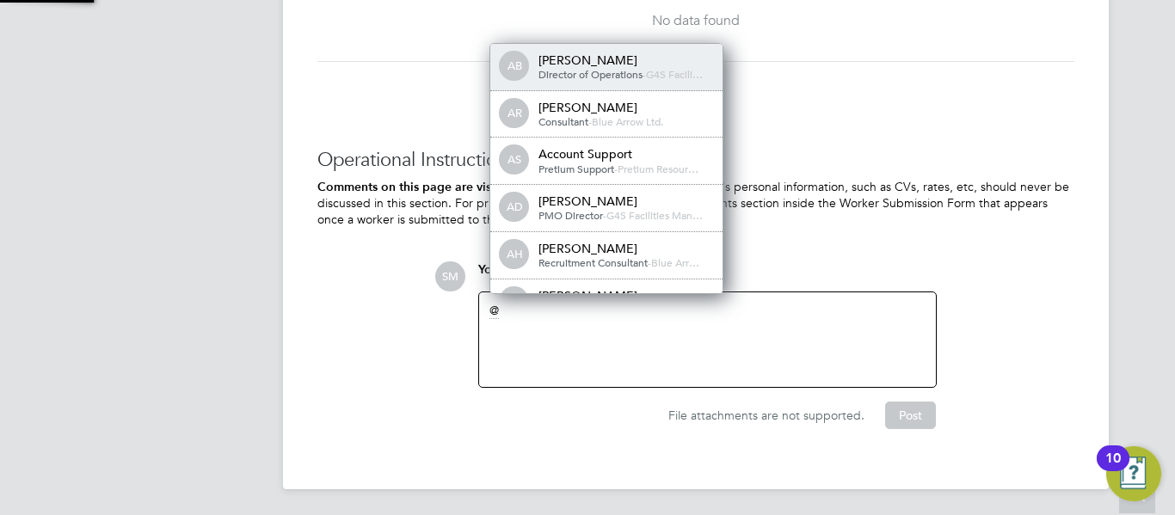
scroll to position [14, 173]
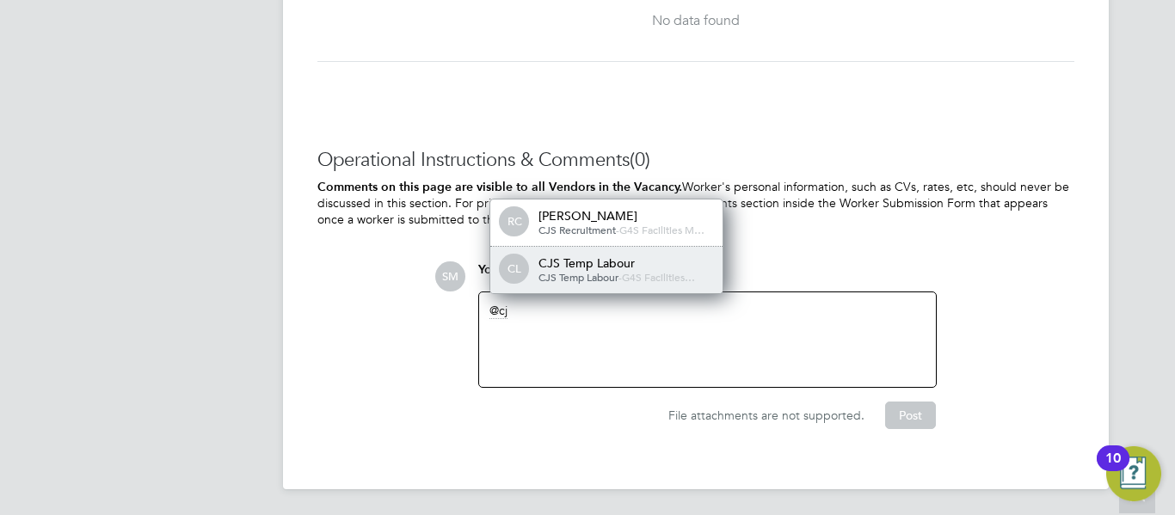
click at [656, 271] on span "G4S Facilities…" at bounding box center [658, 277] width 73 height 14
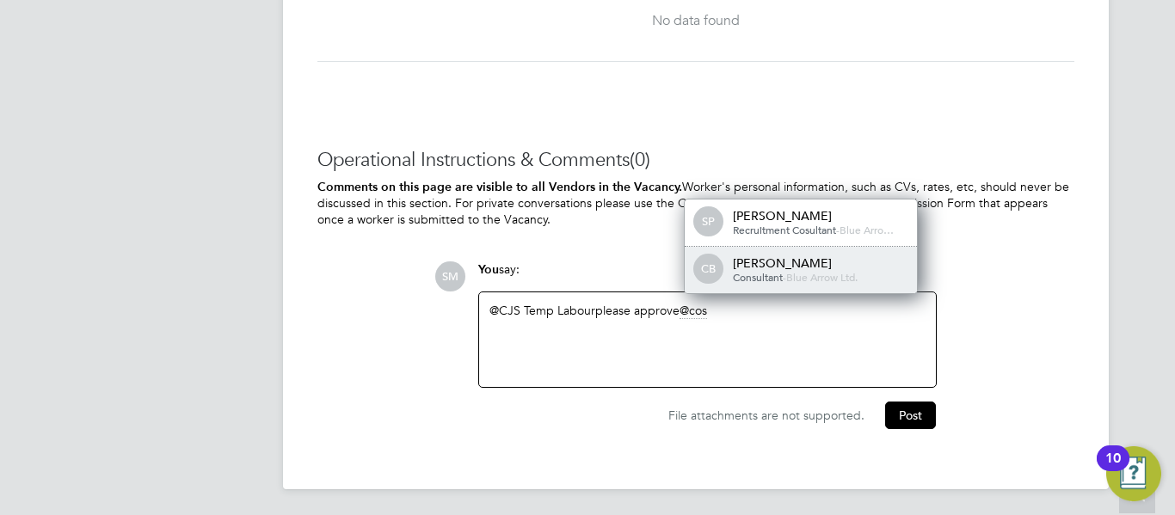
click at [747, 258] on div "[PERSON_NAME]" at bounding box center [819, 262] width 172 height 15
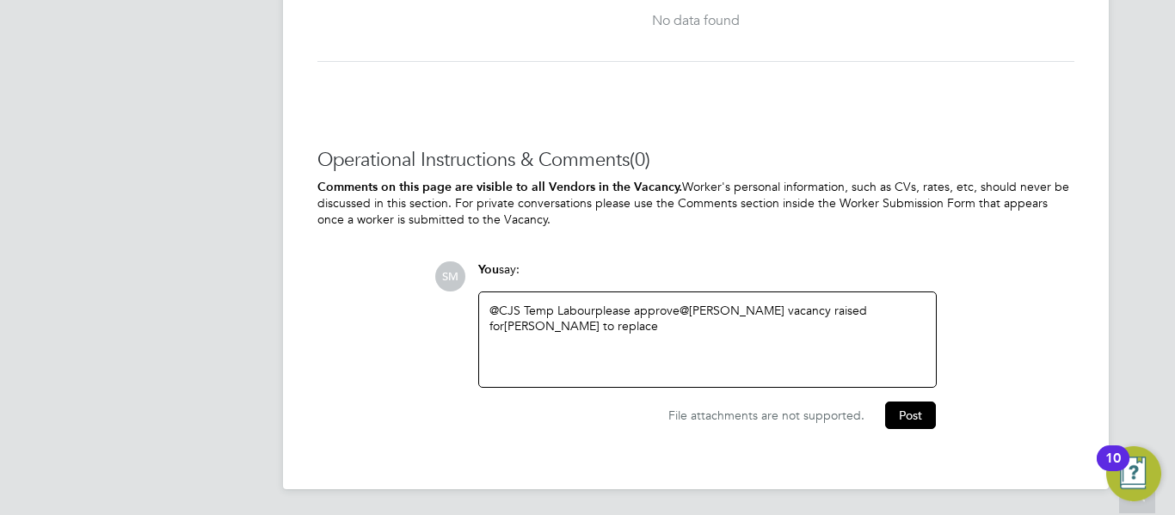
click at [716, 329] on div "@CJS Temp Labour ​ please approve @[PERSON_NAME] ​ vacancy raised for [PERSON_N…" at bounding box center [707, 340] width 436 height 74
click at [919, 416] on button "Post" at bounding box center [910, 416] width 51 height 28
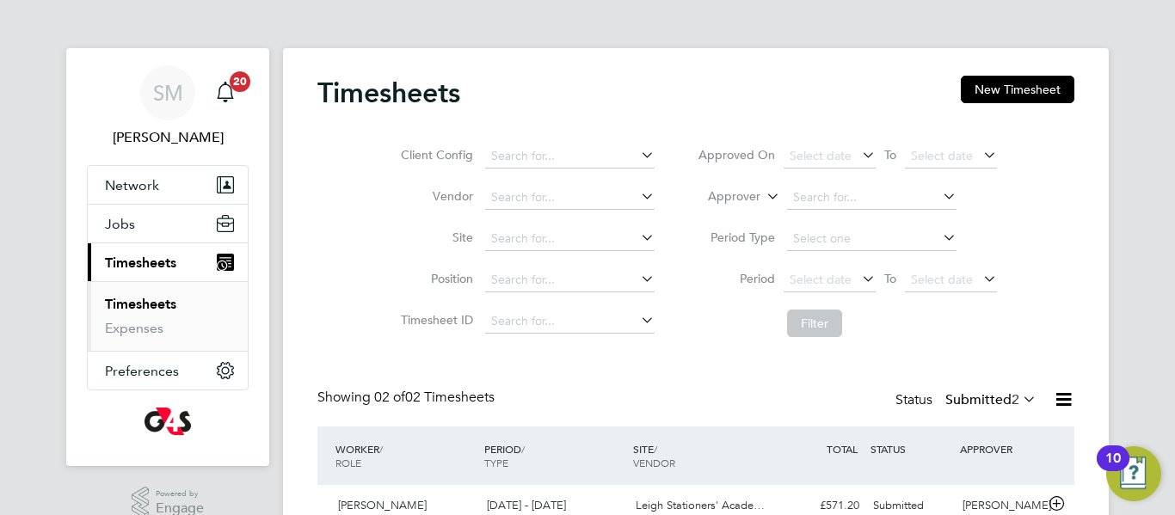
scroll to position [44, 150]
